Goal: Task Accomplishment & Management: Complete application form

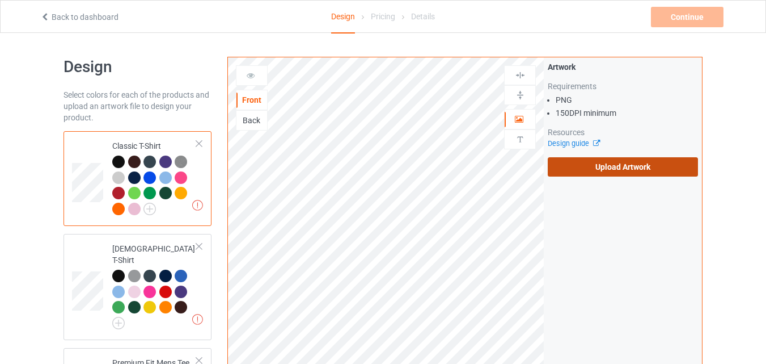
click at [609, 162] on label "Upload Artwork" at bounding box center [623, 166] width 150 height 19
click at [0, 0] on input "Upload Artwork" at bounding box center [0, 0] width 0 height 0
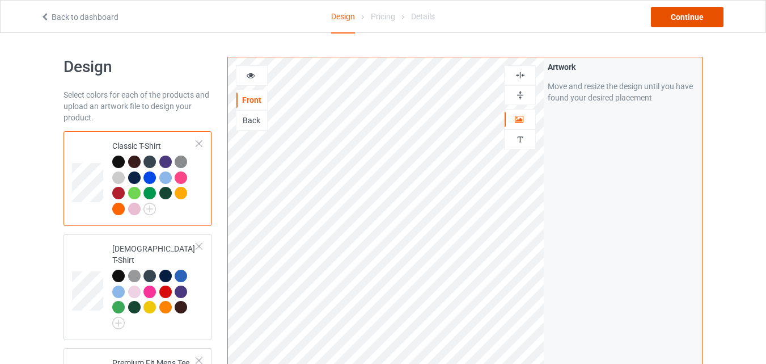
click at [688, 14] on div "Continue" at bounding box center [687, 17] width 73 height 20
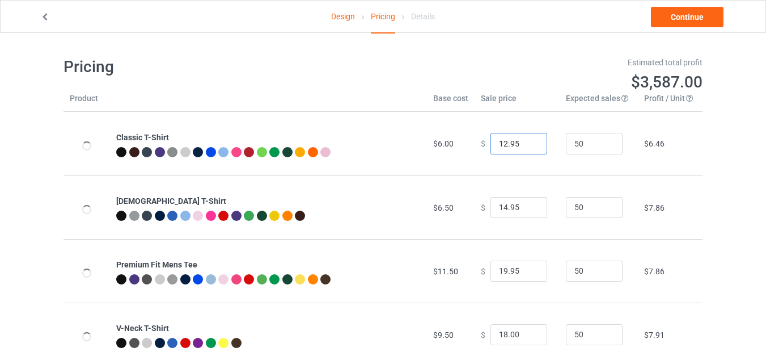
type input "12.95"
click at [527, 147] on input "12.95" at bounding box center [519, 144] width 57 height 22
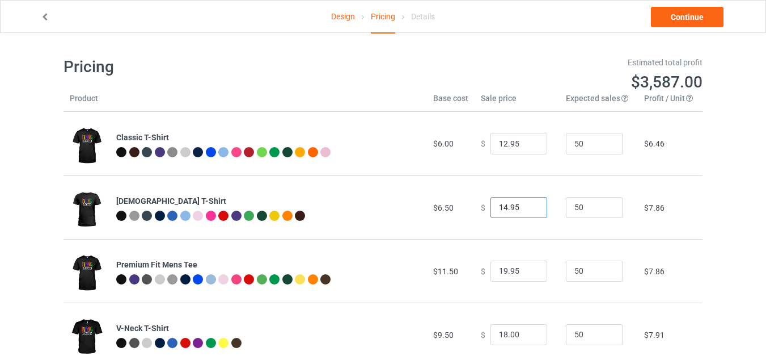
click at [527, 213] on input "14.95" at bounding box center [519, 208] width 57 height 22
type input "13.95"
click at [527, 211] on input "13.95" at bounding box center [519, 208] width 57 height 22
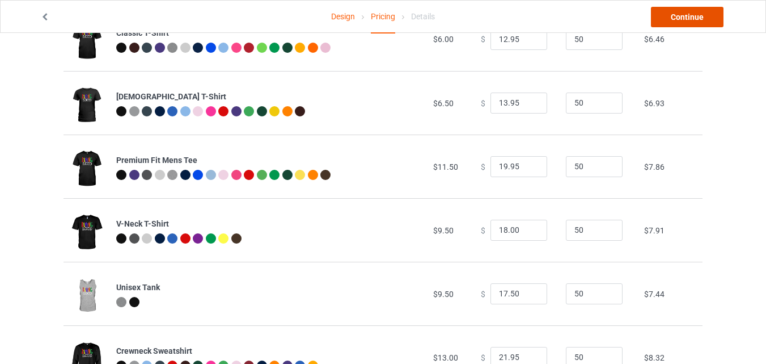
click at [705, 18] on link "Continue" at bounding box center [687, 17] width 73 height 20
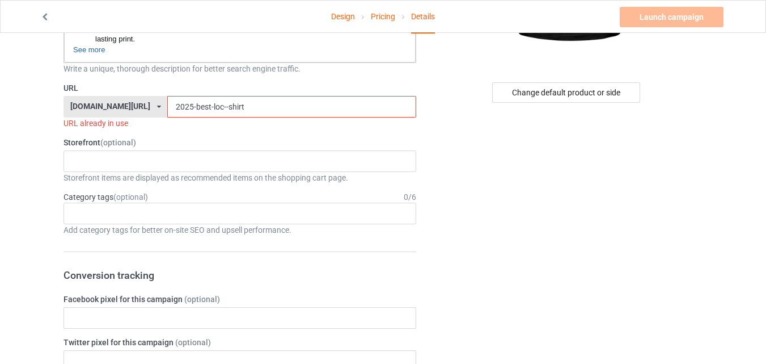
scroll to position [256, 0]
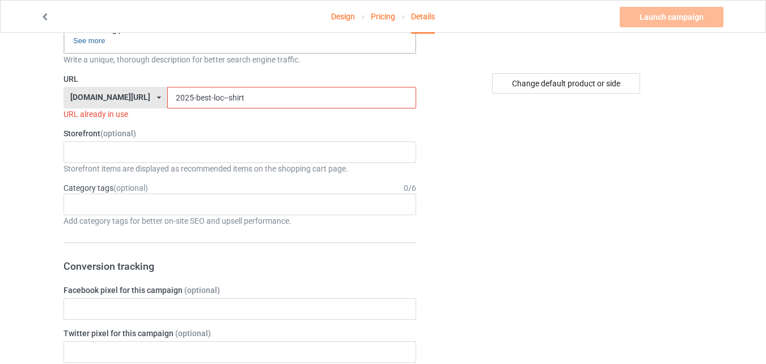
click at [249, 99] on input "2025-best-loc--shirt" at bounding box center [291, 98] width 248 height 22
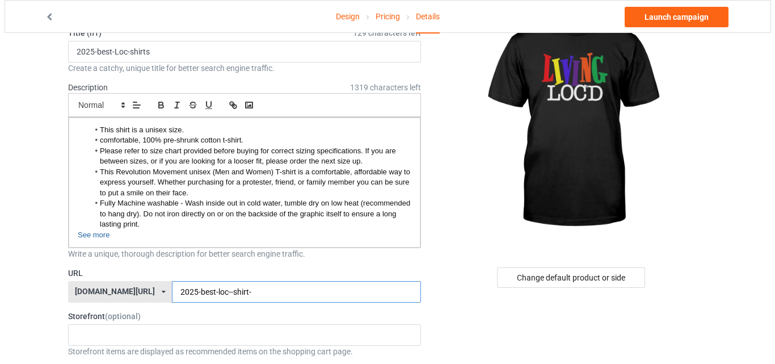
scroll to position [0, 0]
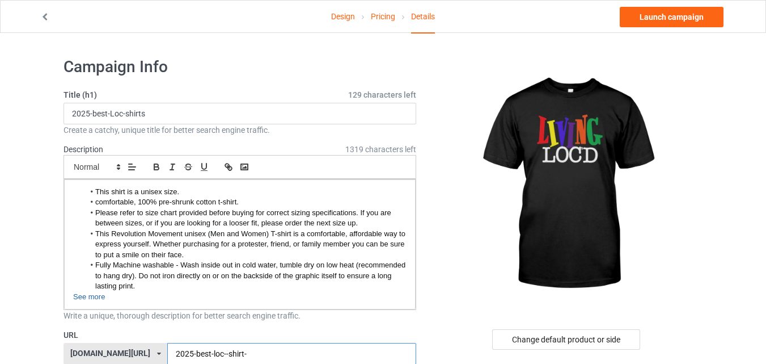
type input "2025-best-loc--shirt-"
click at [349, 24] on link "Design" at bounding box center [343, 17] width 24 height 32
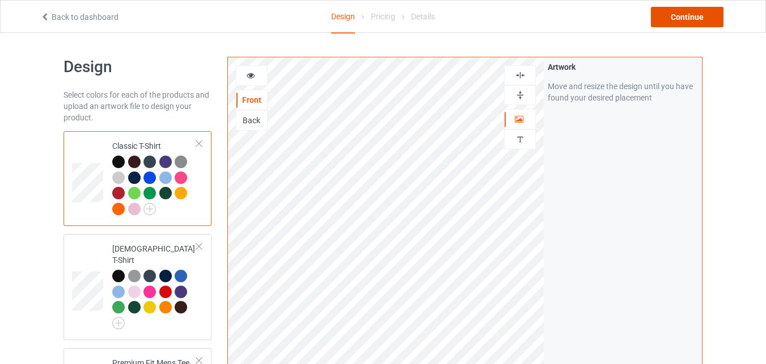
click at [665, 24] on div "Continue" at bounding box center [687, 17] width 73 height 20
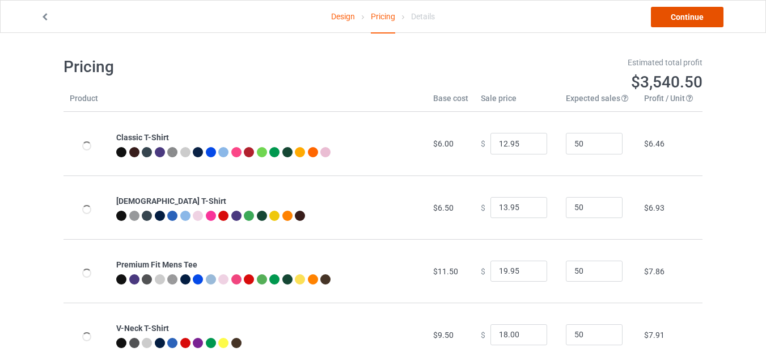
click at [665, 24] on link "Continue" at bounding box center [687, 17] width 73 height 20
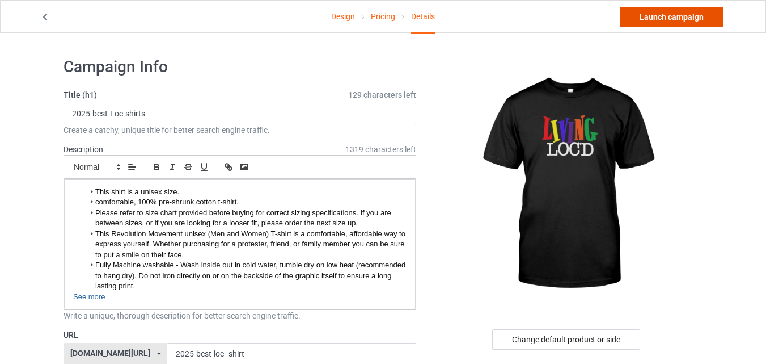
click at [665, 24] on link "Launch campaign" at bounding box center [672, 17] width 104 height 20
